Goal: Task Accomplishment & Management: Complete application form

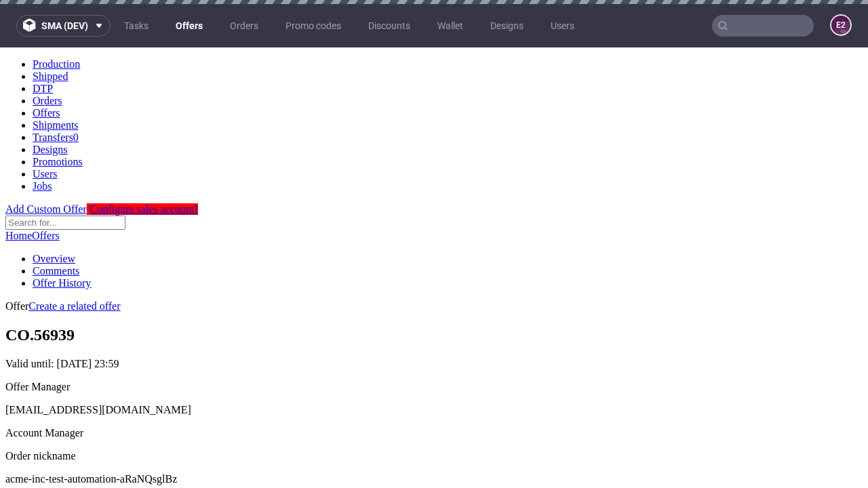
scroll to position [4, 0]
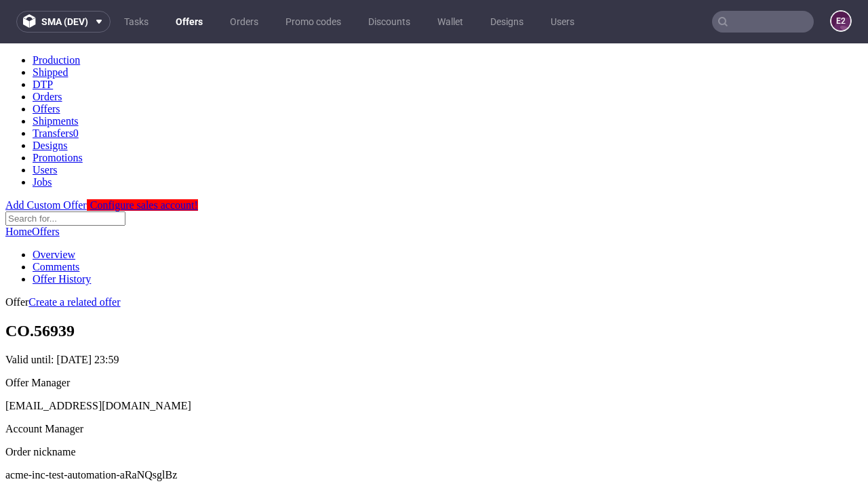
scroll to position [462, 0]
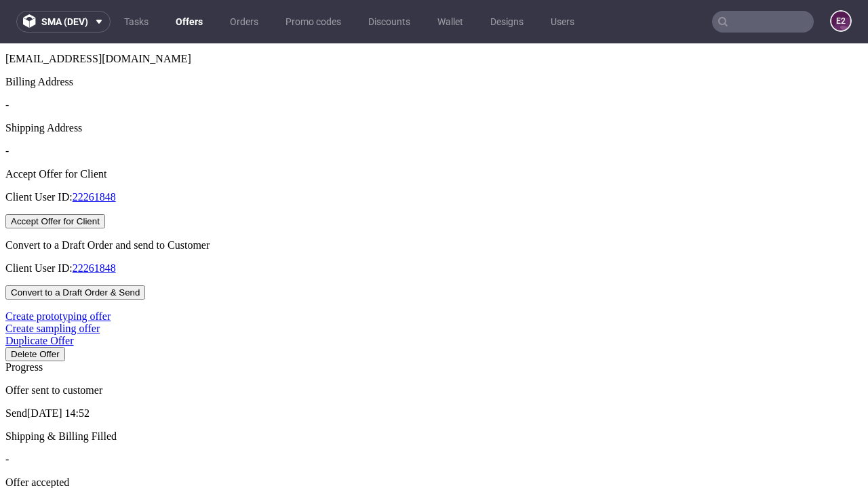
click at [105, 229] on button "Accept Offer for Client" at bounding box center [55, 221] width 100 height 14
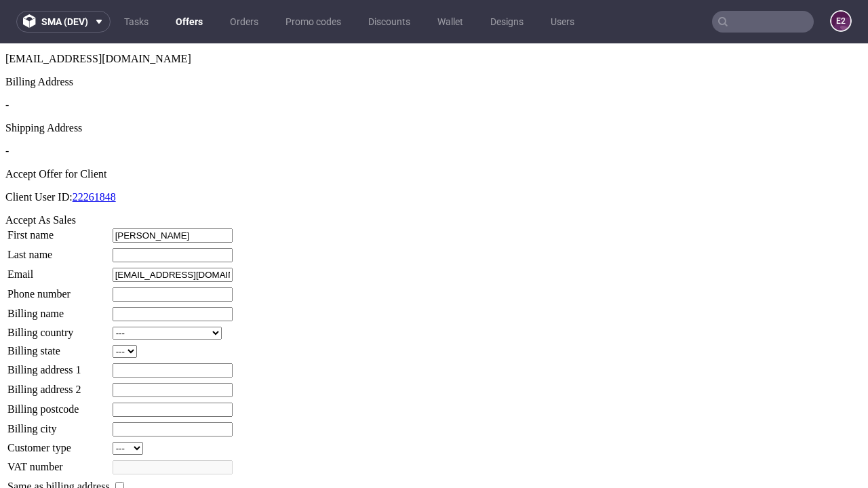
type input "Rosemary"
type input "Ziemann"
type input "1509813888"
type input "Gladyce_Mraz19"
select select "13"
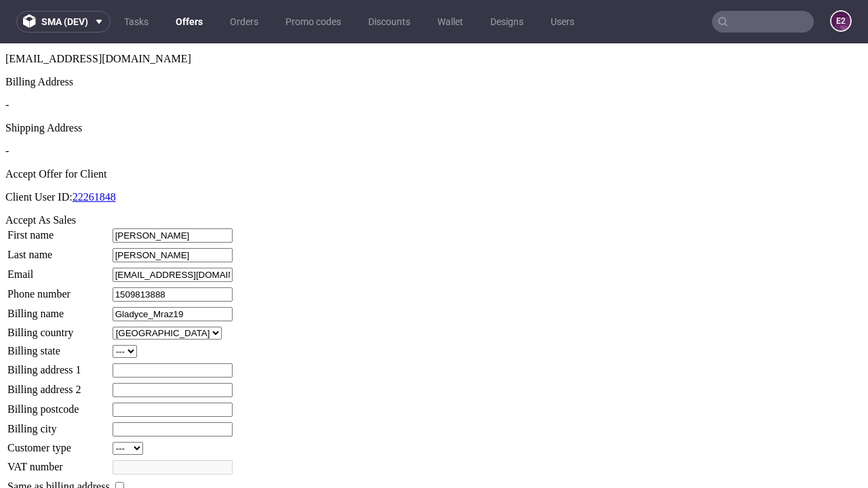
type input "Gladyce_Mraz19"
type input "883 Aufderhar Side"
type input "WH9 4KH"
type input "Upper Wolf"
select select "132"
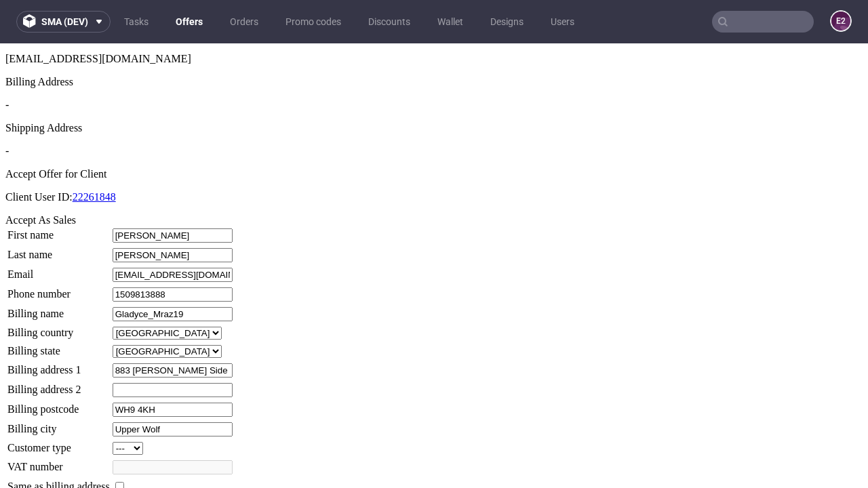
type input "Upper Wolf"
click at [124, 482] on input "checkbox" at bounding box center [119, 486] width 9 height 9
checkbox input "true"
type input "Gladyce_Mraz19"
select select "13"
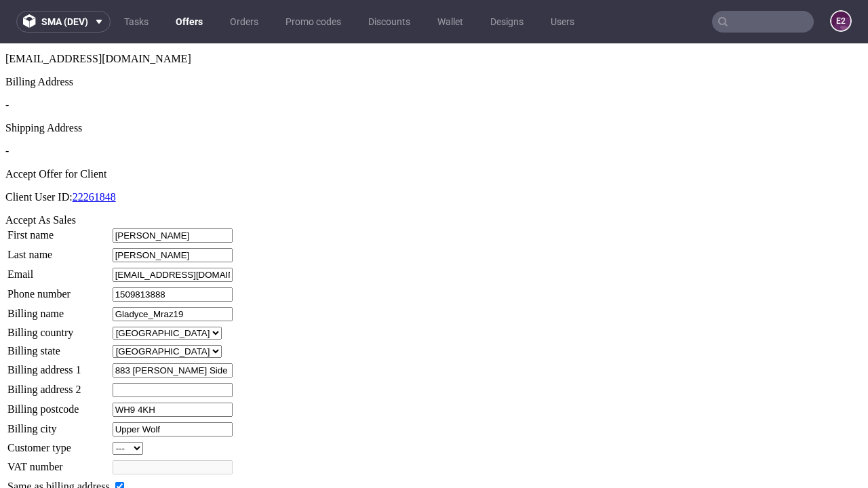
type input "883 Aufderhar Side"
type input "WH9 4KH"
type input "Upper Wolf"
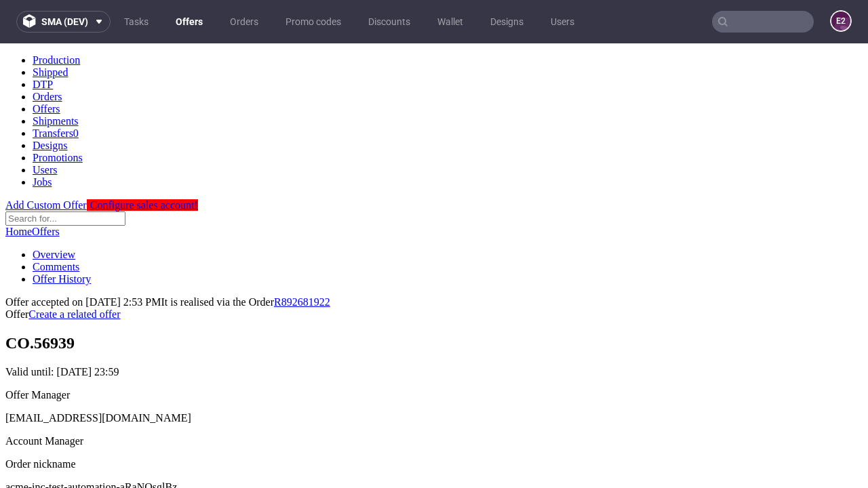
scroll to position [0, 0]
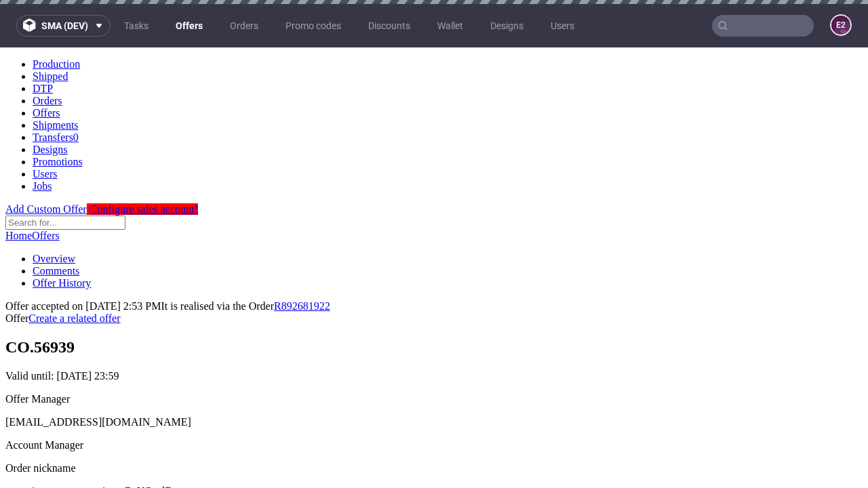
type input "[DATE]"
select select "12214305"
type input "In progress..."
